Goal: Transaction & Acquisition: Book appointment/travel/reservation

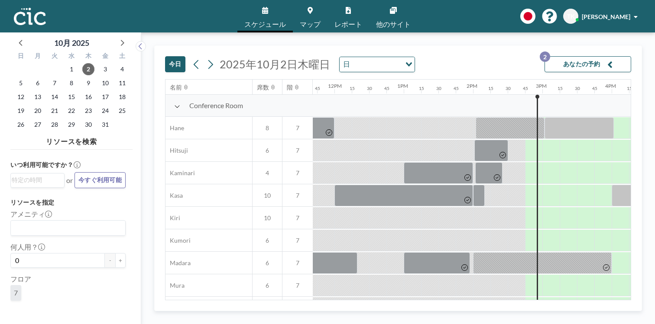
scroll to position [0, 816]
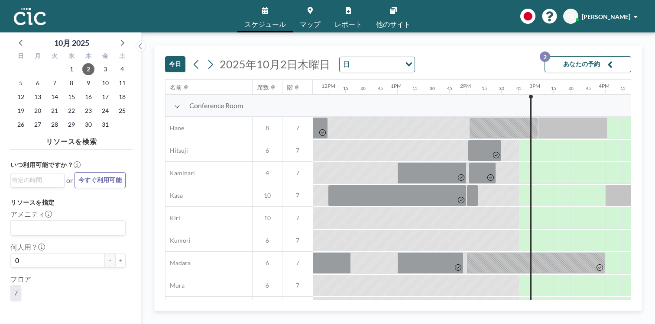
click at [609, 56] on button "あなたの予約 2" at bounding box center [587, 64] width 87 height 16
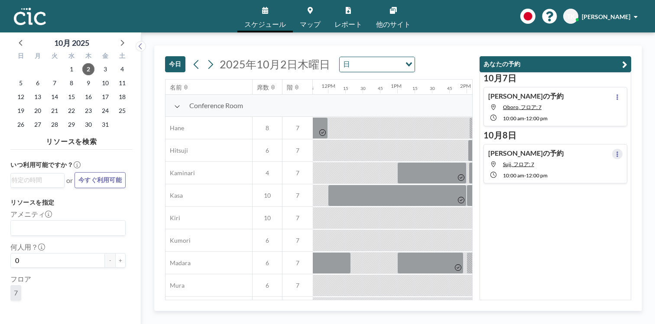
click at [622, 149] on button at bounding box center [617, 154] width 10 height 10
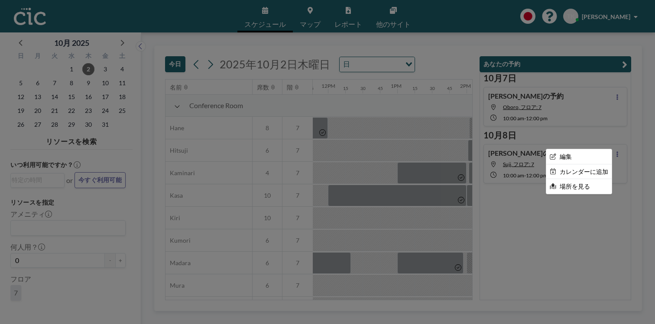
click at [549, 129] on div at bounding box center [327, 162] width 655 height 324
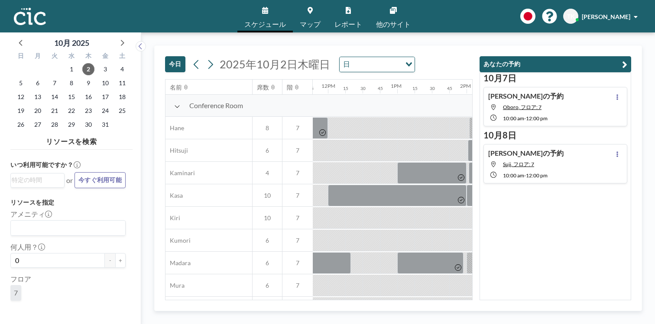
click at [528, 144] on div "Toshihiro さんの予約 Suji, フロア: 7 10:00 AM - 12:00 PM" at bounding box center [555, 163] width 144 height 39
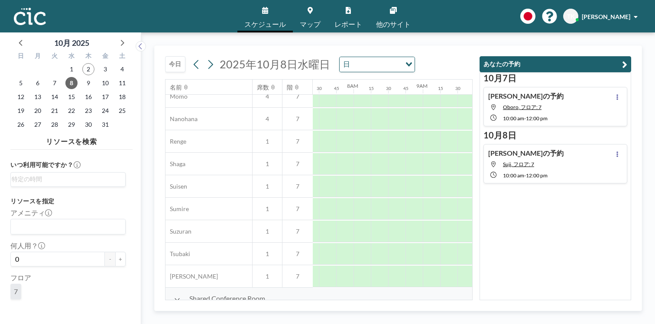
scroll to position [436, 522]
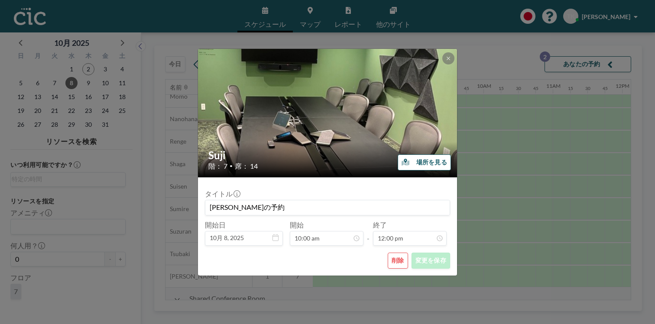
scroll to position [663, 0]
click at [387, 253] on button "削除" at bounding box center [397, 261] width 20 height 16
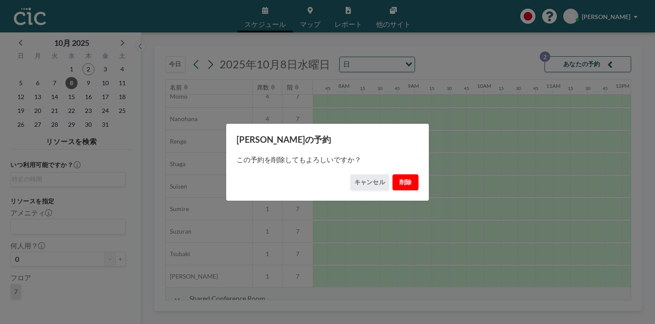
click at [395, 177] on button "削除" at bounding box center [405, 182] width 26 height 16
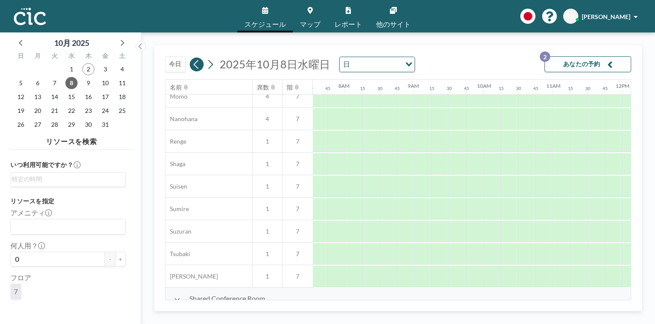
click at [192, 58] on icon at bounding box center [196, 64] width 8 height 13
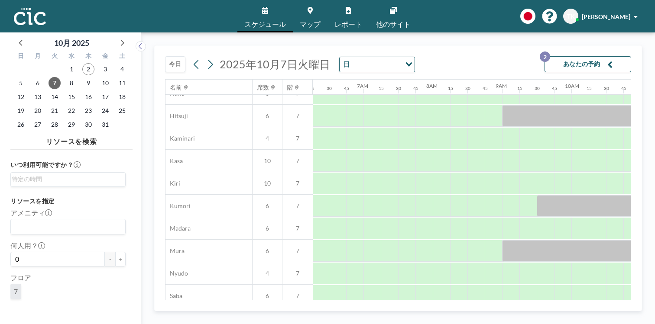
scroll to position [0, 434]
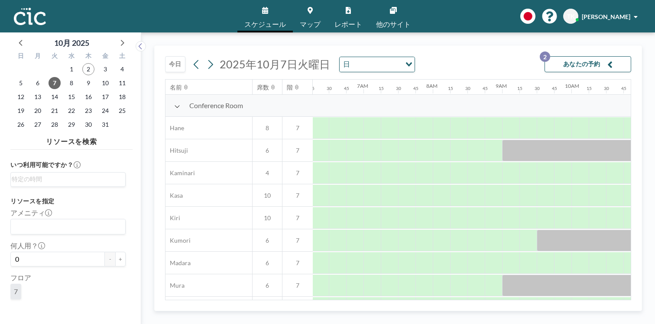
click at [313, 14] on link "マップ" at bounding box center [310, 16] width 35 height 32
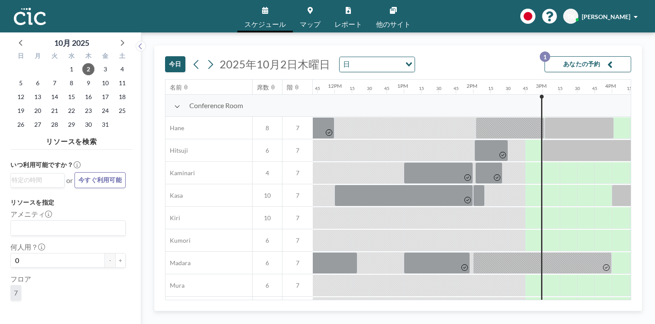
scroll to position [0, 816]
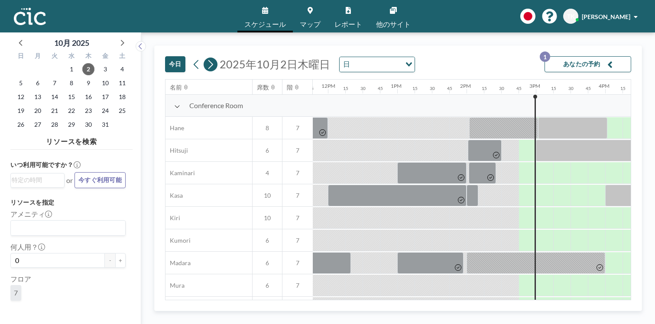
click at [206, 58] on icon at bounding box center [210, 64] width 8 height 13
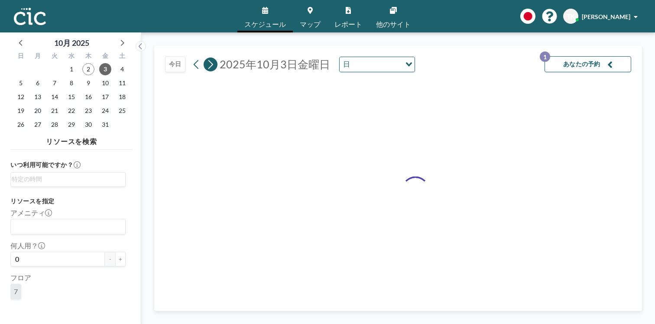
click at [206, 58] on icon at bounding box center [210, 64] width 8 height 13
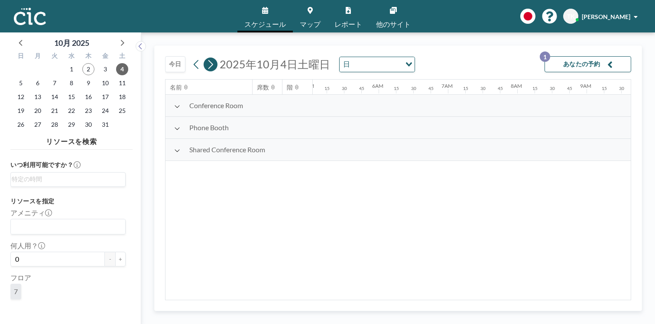
click at [206, 58] on icon at bounding box center [210, 64] width 8 height 13
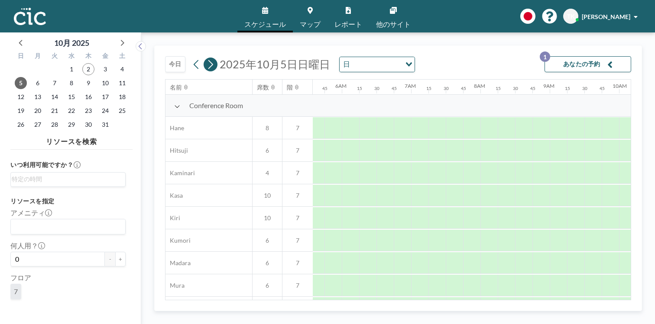
scroll to position [0, 0]
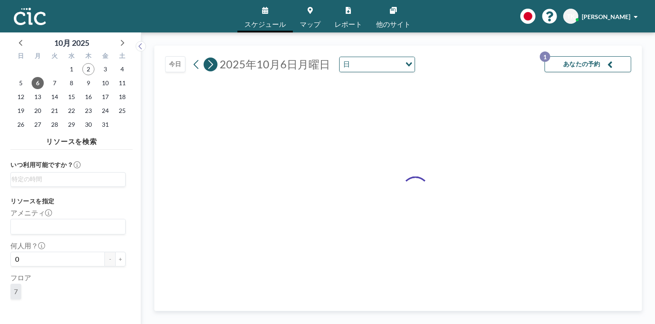
click at [206, 58] on icon at bounding box center [210, 64] width 8 height 13
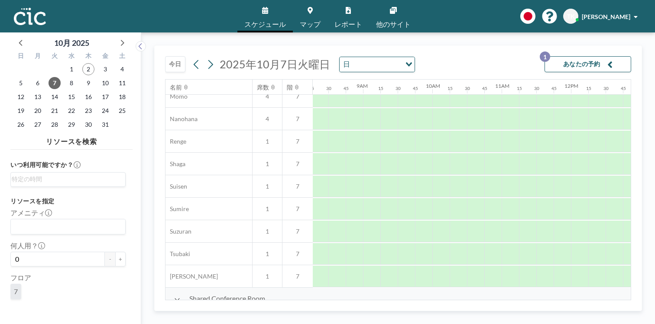
scroll to position [436, 574]
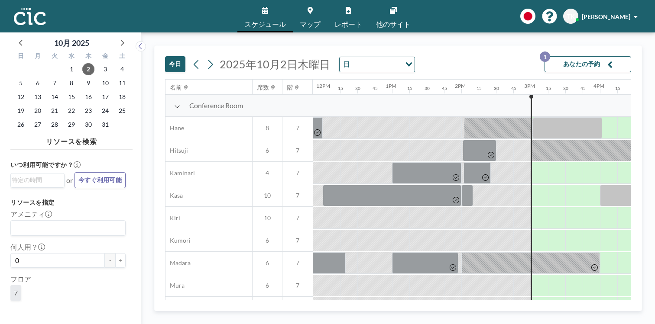
scroll to position [0, 830]
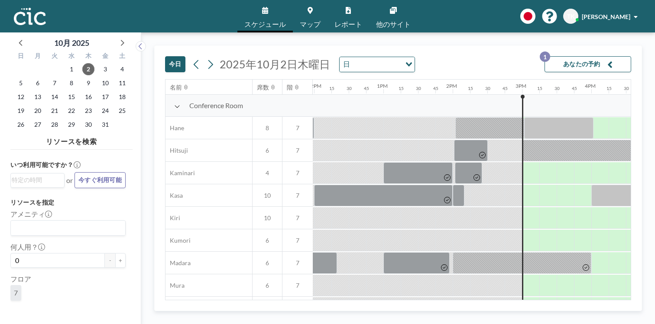
click at [229, 58] on span "2025年10月2日木曜日" at bounding box center [274, 64] width 110 height 13
click at [48, 77] on span "7" at bounding box center [54, 83] width 12 height 12
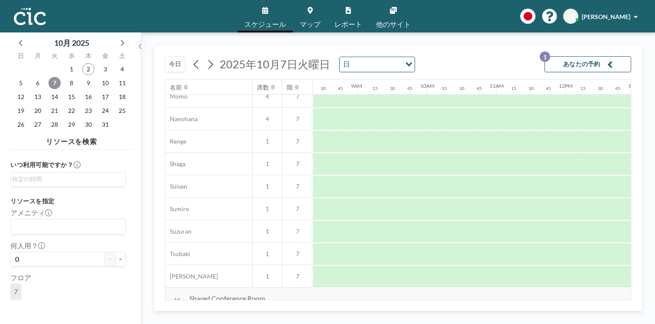
scroll to position [436, 588]
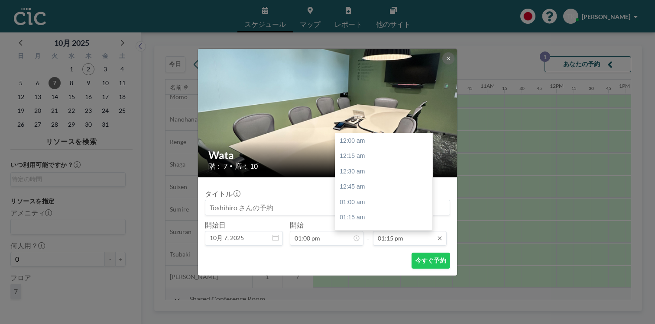
scroll to position [733, 0]
click at [403, 231] on input "01:15 pm" at bounding box center [410, 238] width 74 height 15
click at [374, 264] on div "02:00 pm" at bounding box center [383, 272] width 97 height 16
type input "02:00 pm"
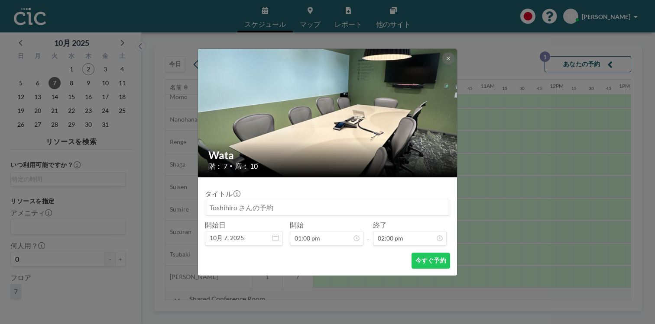
scroll to position [719, 0]
click at [415, 253] on button "今すぐ予約" at bounding box center [430, 261] width 39 height 16
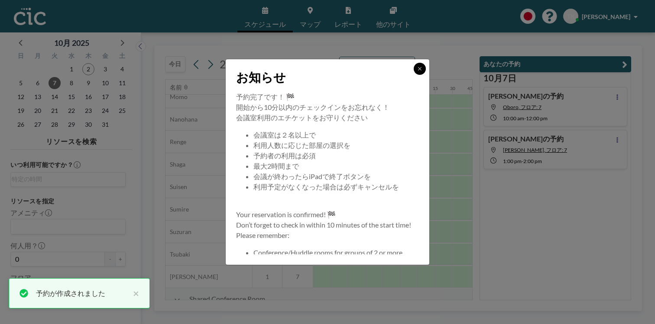
click at [413, 75] on button at bounding box center [419, 69] width 12 height 12
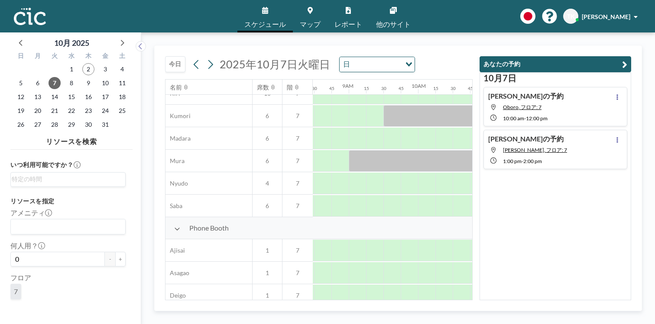
scroll to position [124, 587]
click at [315, 10] on link "マップ" at bounding box center [310, 16] width 35 height 32
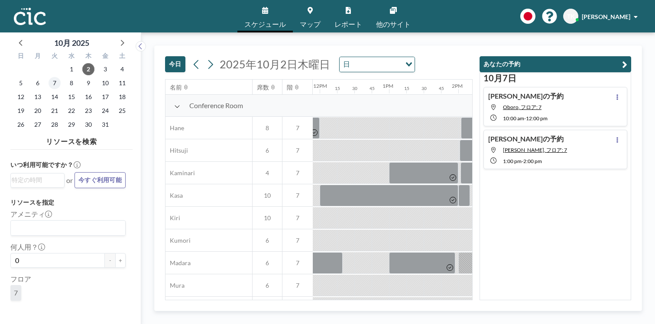
scroll to position [0, 830]
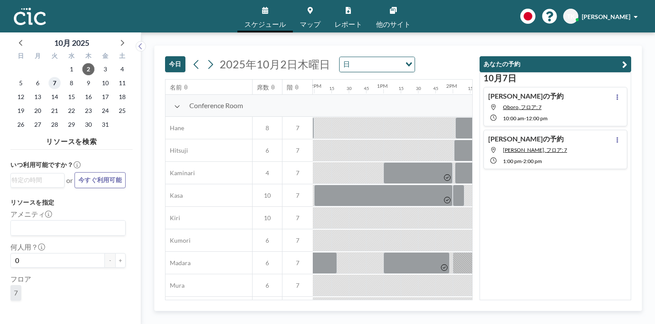
click at [48, 77] on span "7" at bounding box center [54, 83] width 12 height 12
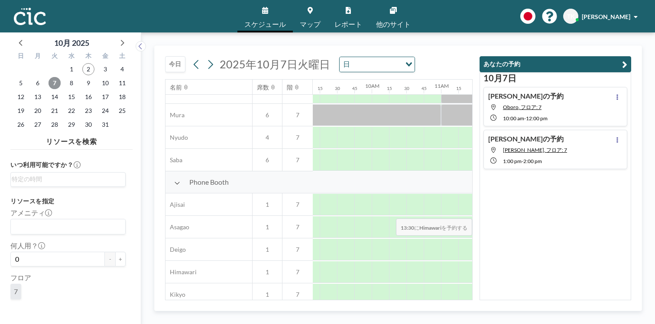
scroll to position [170, 640]
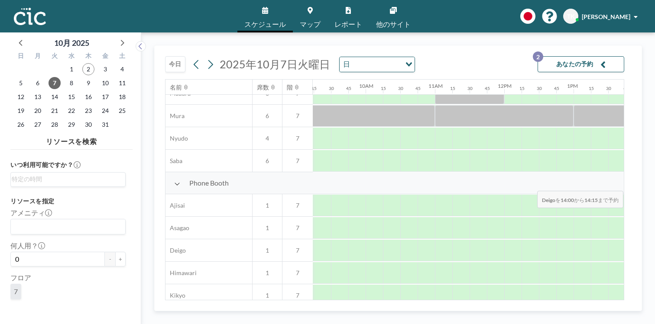
click at [642, 240] on div at bounding box center [650, 251] width 17 height 22
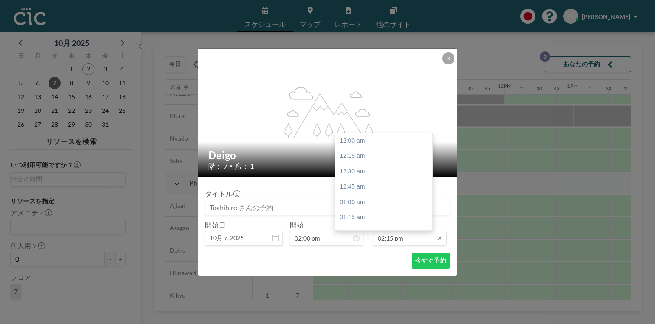
scroll to position [788, 0]
click at [384, 270] on div "03:00 pm" at bounding box center [383, 278] width 97 height 16
type input "03:00 pm"
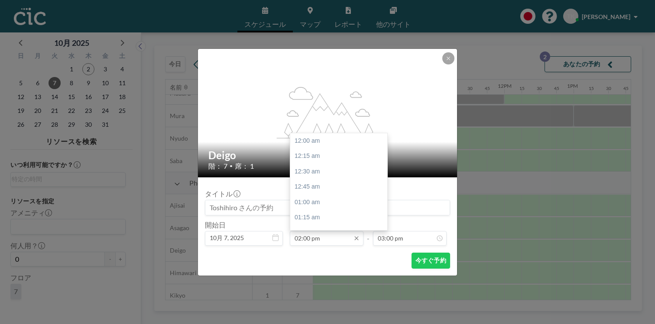
scroll to position [774, 0]
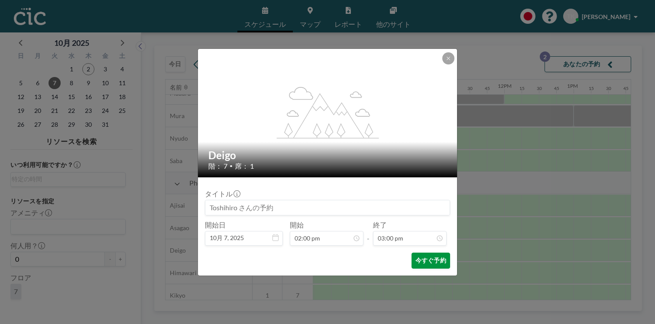
click at [411, 253] on button "今すぐ予約" at bounding box center [430, 261] width 39 height 16
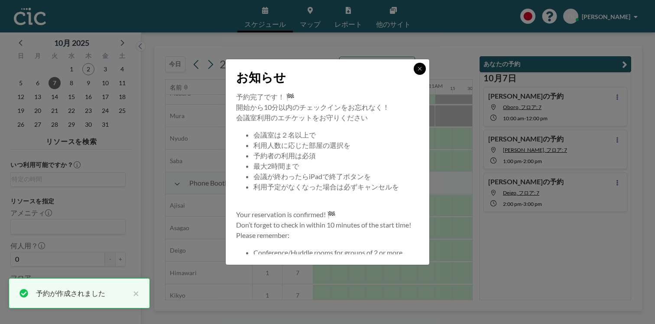
click at [417, 71] on icon at bounding box center [419, 68] width 5 height 5
